Goal: Find specific page/section: Find specific page/section

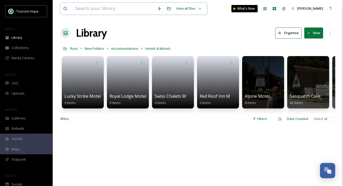
click at [93, 10] on input at bounding box center [114, 9] width 82 height 12
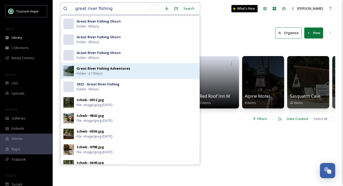
type input "great river fishing"
click at [115, 72] on div "Great River Fishing Adventures Folder - 211 file(s)" at bounding box center [136, 71] width 120 height 10
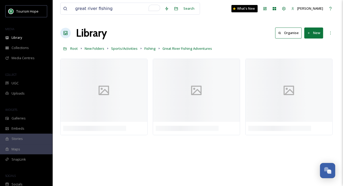
click at [232, 26] on div "Library Organise New" at bounding box center [197, 33] width 275 height 16
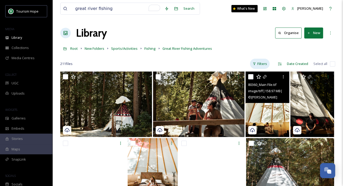
click at [260, 61] on div "Filters" at bounding box center [260, 64] width 20 height 10
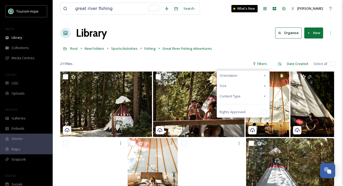
click at [237, 96] on span "Content Type" at bounding box center [229, 96] width 21 height 5
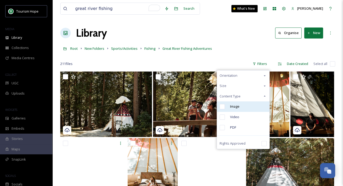
click at [238, 107] on span "Image" at bounding box center [234, 106] width 9 height 5
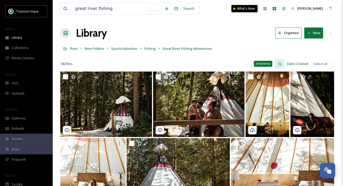
click at [279, 63] on icon at bounding box center [279, 64] width 4 height 4
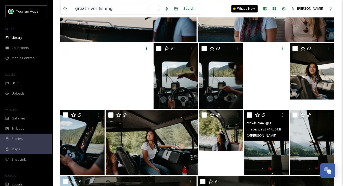
scroll to position [2422, 0]
